Goal: Task Accomplishment & Management: Manage account settings

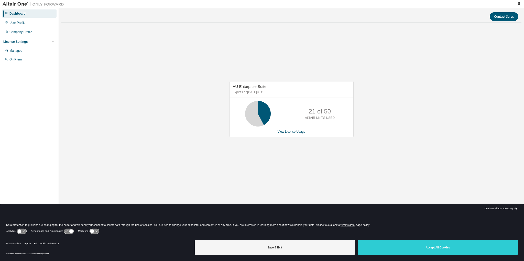
click at [213, 124] on div "AU Enterprise Suite Expires on [DATE] UTC 21 of 50 ALTAIR UNITS USED View Licen…" at bounding box center [291, 111] width 460 height 169
click at [293, 131] on link "View License Usage" at bounding box center [292, 132] width 28 height 4
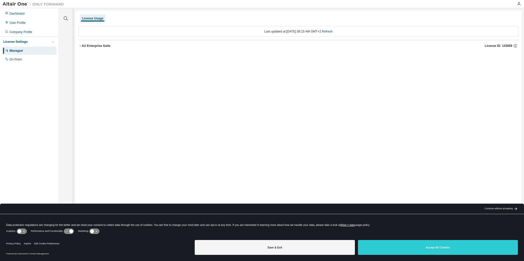
click at [81, 46] on icon "button" at bounding box center [80, 45] width 3 height 3
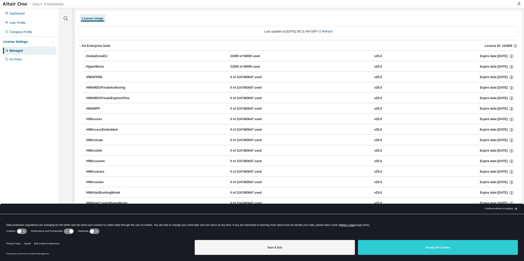
click at [87, 65] on div "HyperWorks" at bounding box center [109, 66] width 46 height 5
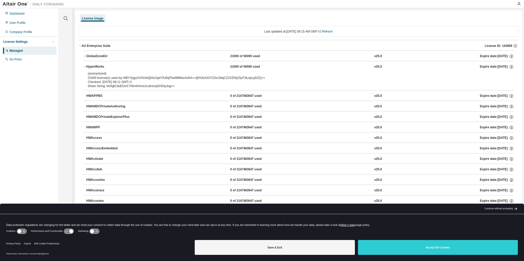
click at [85, 56] on icon "button" at bounding box center [84, 56] width 3 height 3
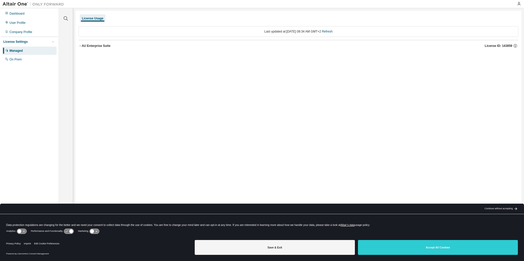
click at [79, 45] on icon "button" at bounding box center [80, 45] width 3 height 3
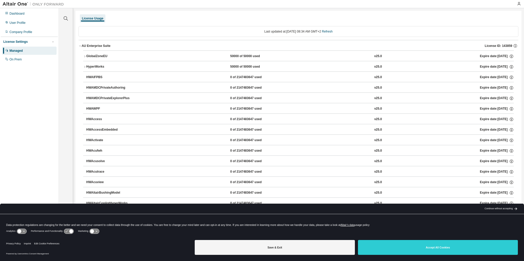
click at [59, 111] on div "Clear all Collapse on share string Yes No Only used licenses Yes No Only my usa…" at bounding box center [66, 127] width 14 height 238
click at [72, 73] on div "Clear all Collapse on share string Yes No Only used licenses Yes No Only my usa…" at bounding box center [66, 122] width 12 height 227
